Goal: Complete application form

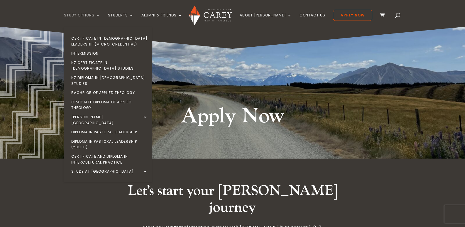
click at [100, 15] on link "Study Options" at bounding box center [82, 20] width 36 height 14
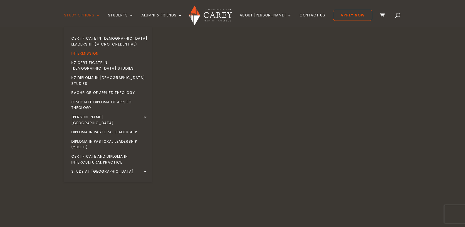
click at [97, 20] on link "Study Options" at bounding box center [82, 20] width 36 height 14
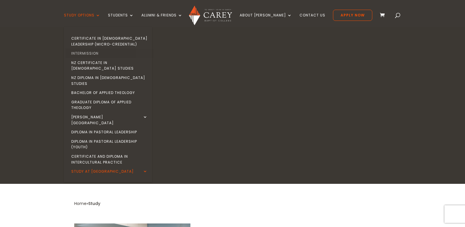
click at [86, 53] on link "Intermission" at bounding box center [109, 53] width 88 height 9
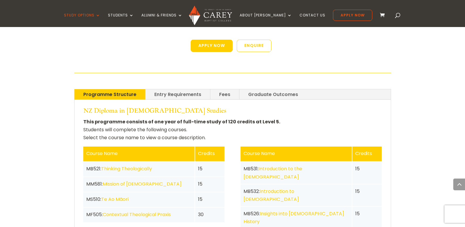
scroll to position [1068, 0]
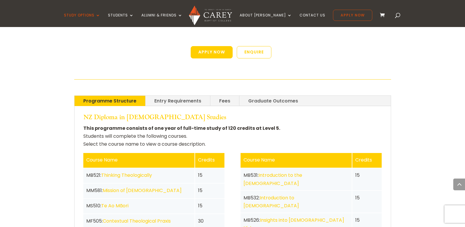
click at [339, 12] on link "Apply Now" at bounding box center [352, 15] width 39 height 11
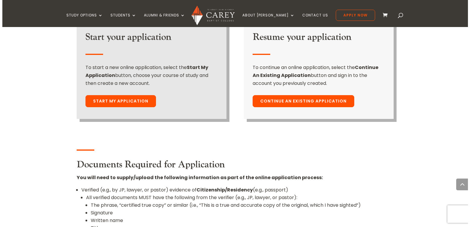
scroll to position [453, 0]
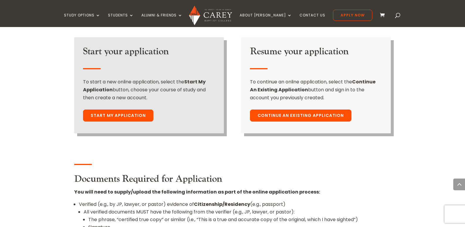
click at [126, 109] on link "Start My Application" at bounding box center [118, 115] width 70 height 12
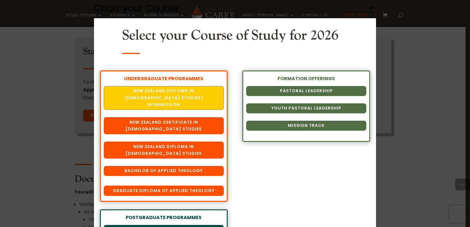
scroll to position [18, 0]
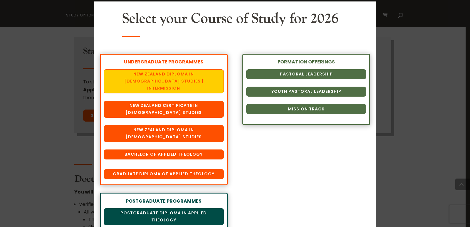
click at [149, 75] on link "New Zealand Diploma in [DEMOGRAPHIC_DATA] Studies | Intermission" at bounding box center [164, 81] width 120 height 24
